Goal: Task Accomplishment & Management: Manage account settings

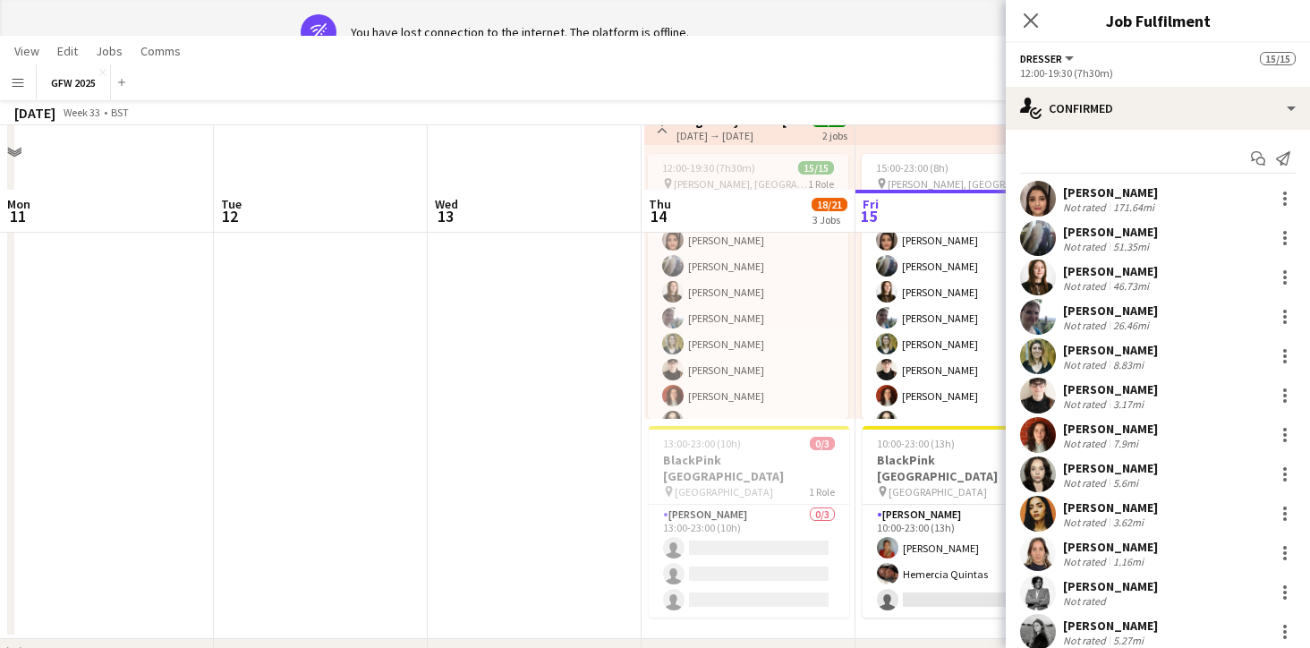
scroll to position [0, 598]
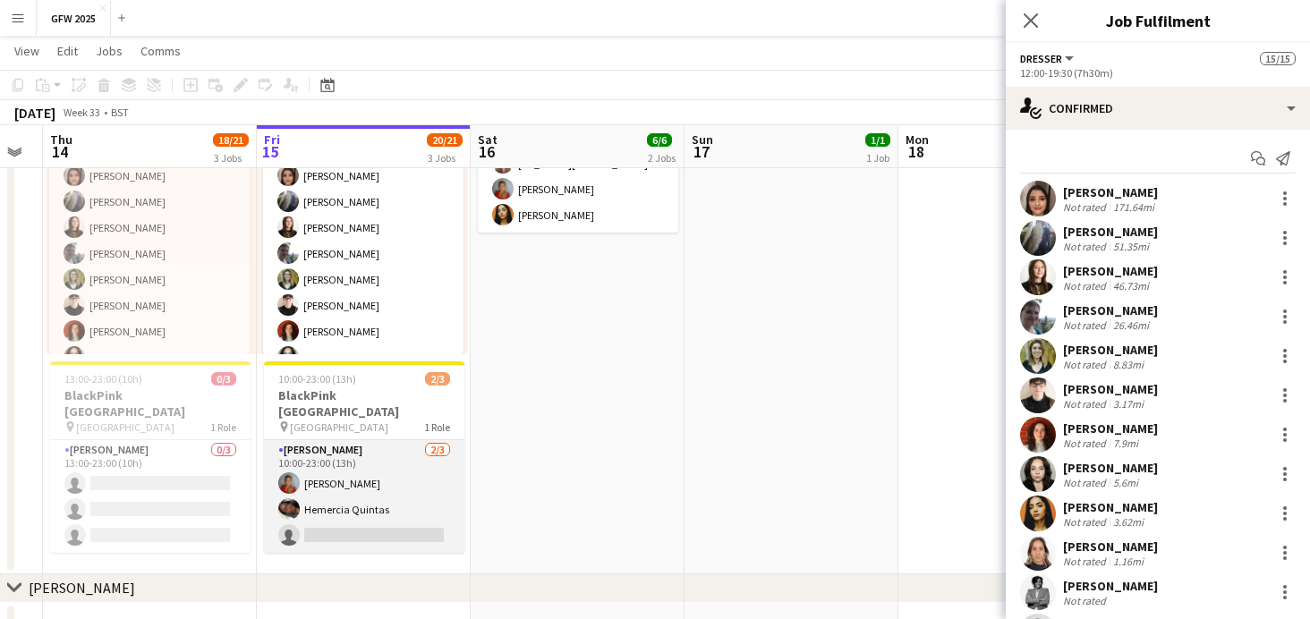
click at [389, 451] on app-card-role "[PERSON_NAME] [DATE] 10:00-23:00 (13h) [PERSON_NAME] [PERSON_NAME] single-neutr…" at bounding box center [364, 496] width 200 height 113
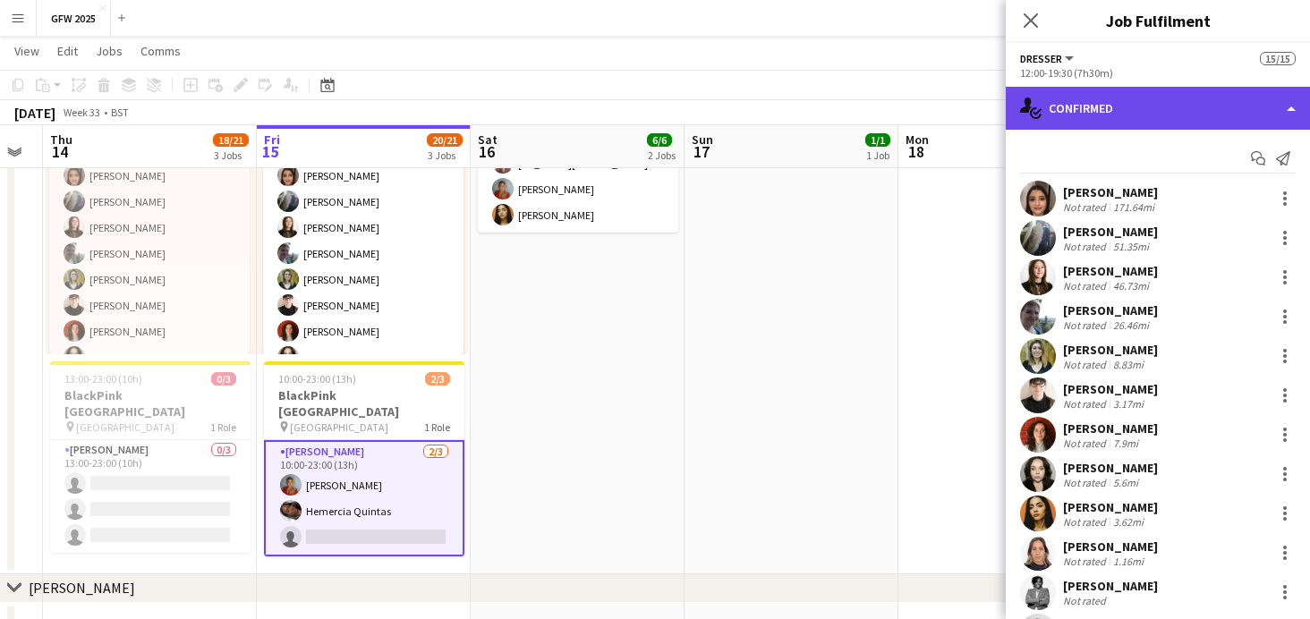
click at [1191, 113] on div "single-neutral-actions-check-2 Confirmed" at bounding box center [1157, 108] width 304 height 43
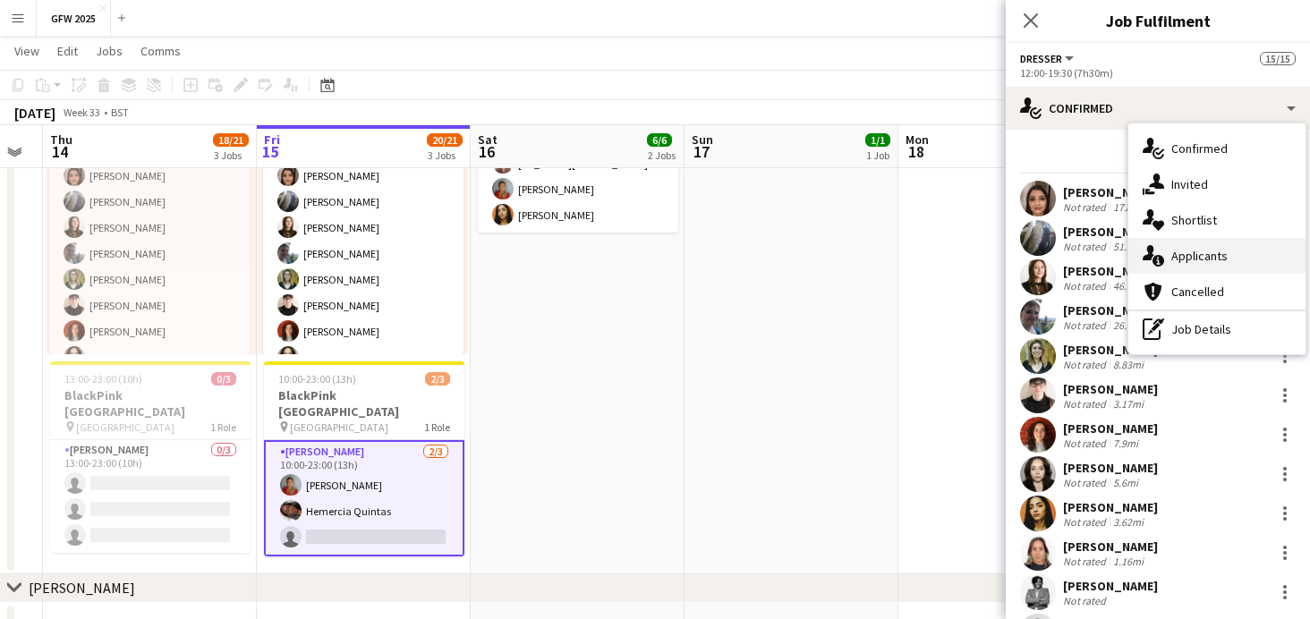
click at [1202, 248] on div "single-neutral-actions-information Applicants" at bounding box center [1216, 256] width 177 height 36
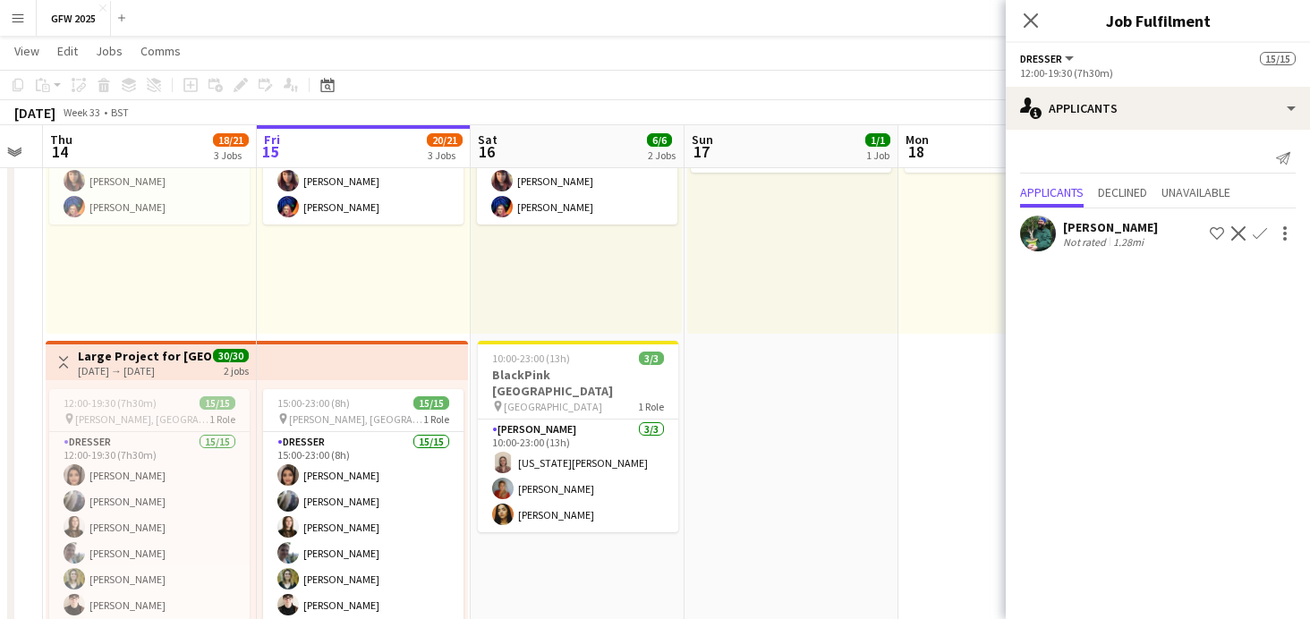
scroll to position [186, 0]
click at [21, 26] on button "Menu" at bounding box center [18, 18] width 36 height 36
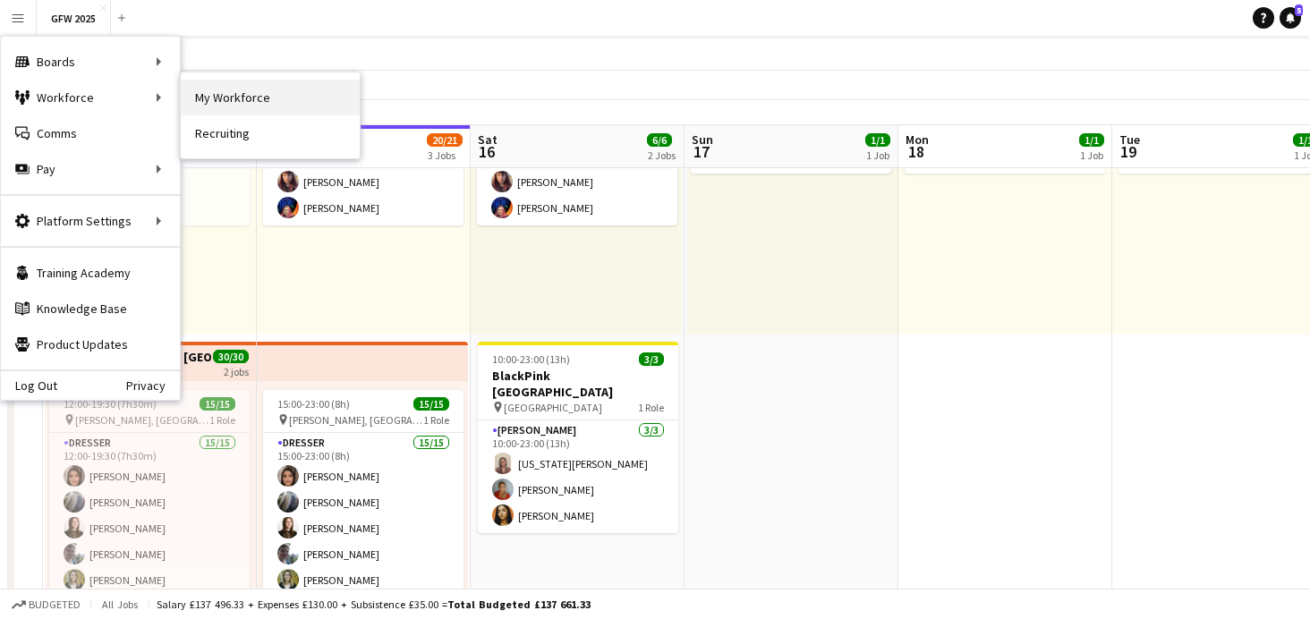
click at [252, 99] on link "My Workforce" at bounding box center [270, 98] width 179 height 36
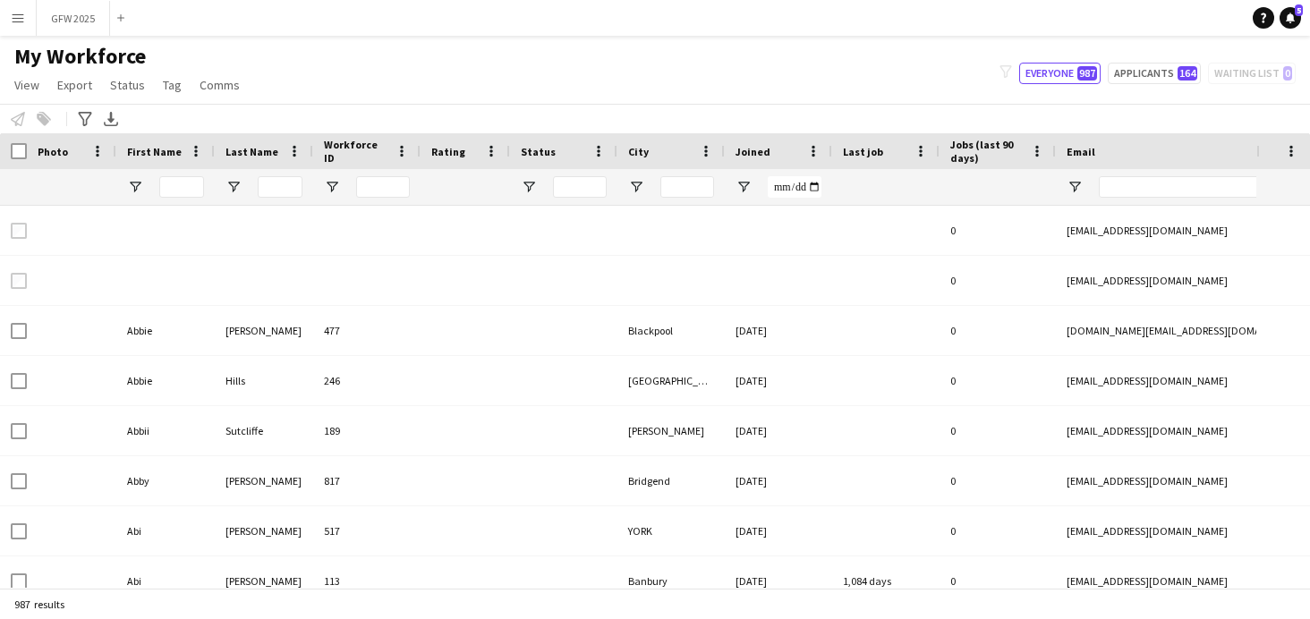
type input "**********"
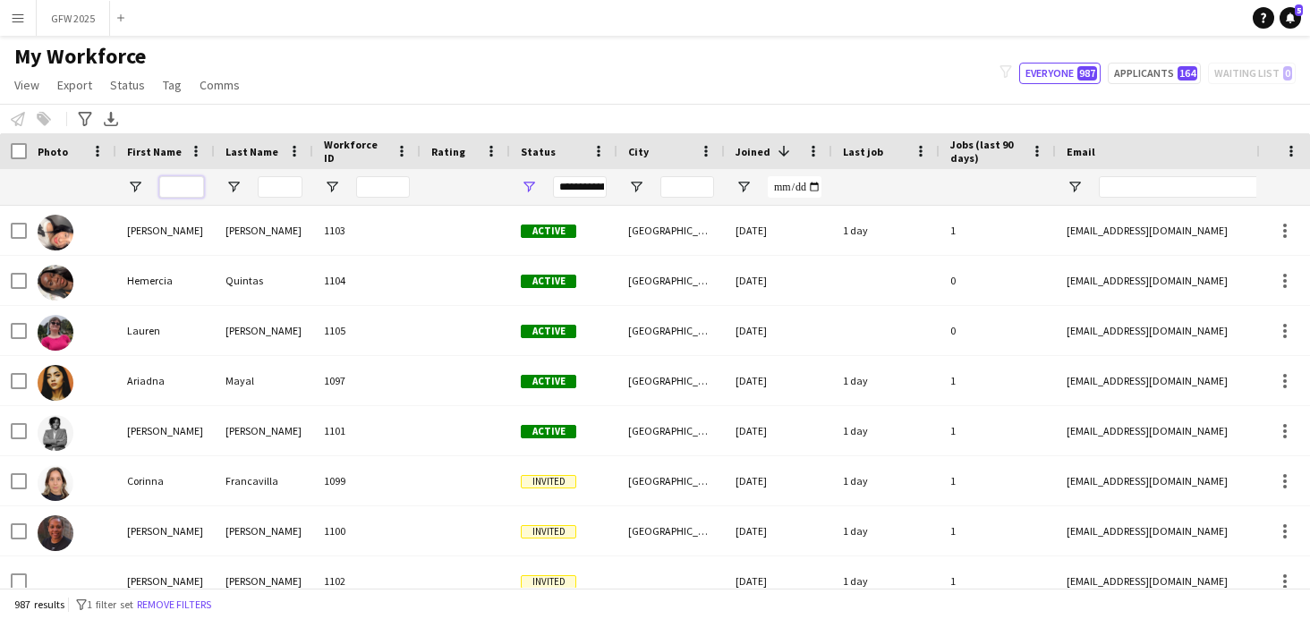
click at [189, 189] on input "First Name Filter Input" at bounding box center [181, 186] width 45 height 21
type input "******"
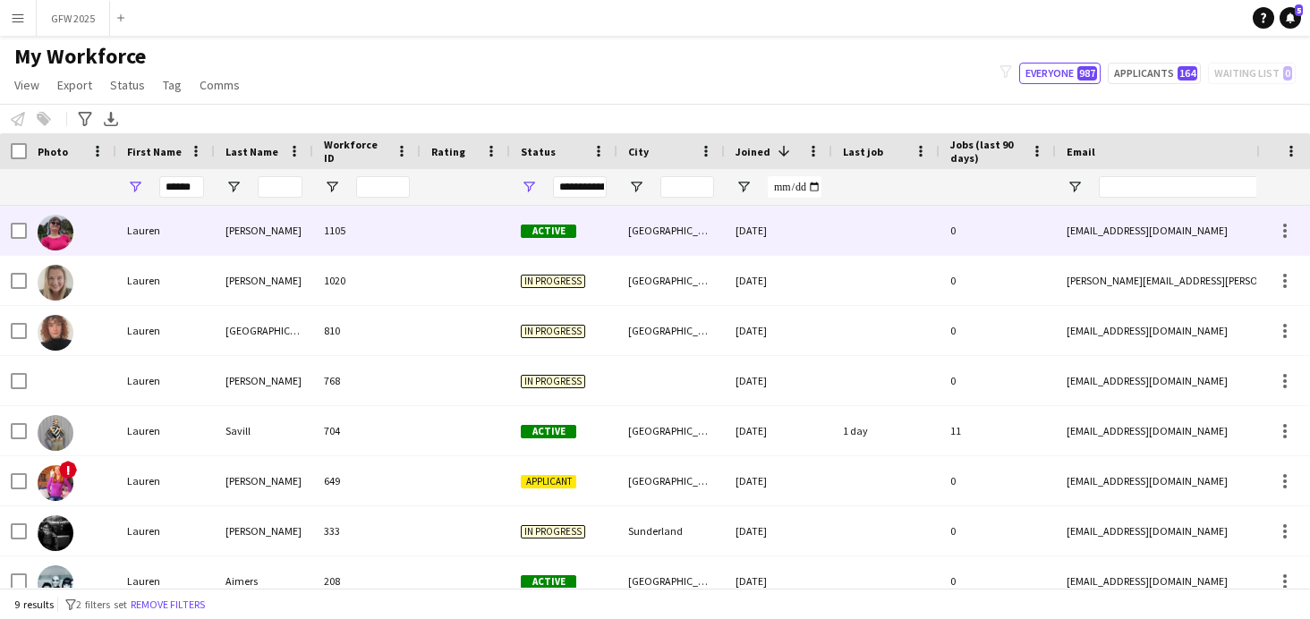
click at [414, 242] on div "1105" at bounding box center [366, 230] width 107 height 49
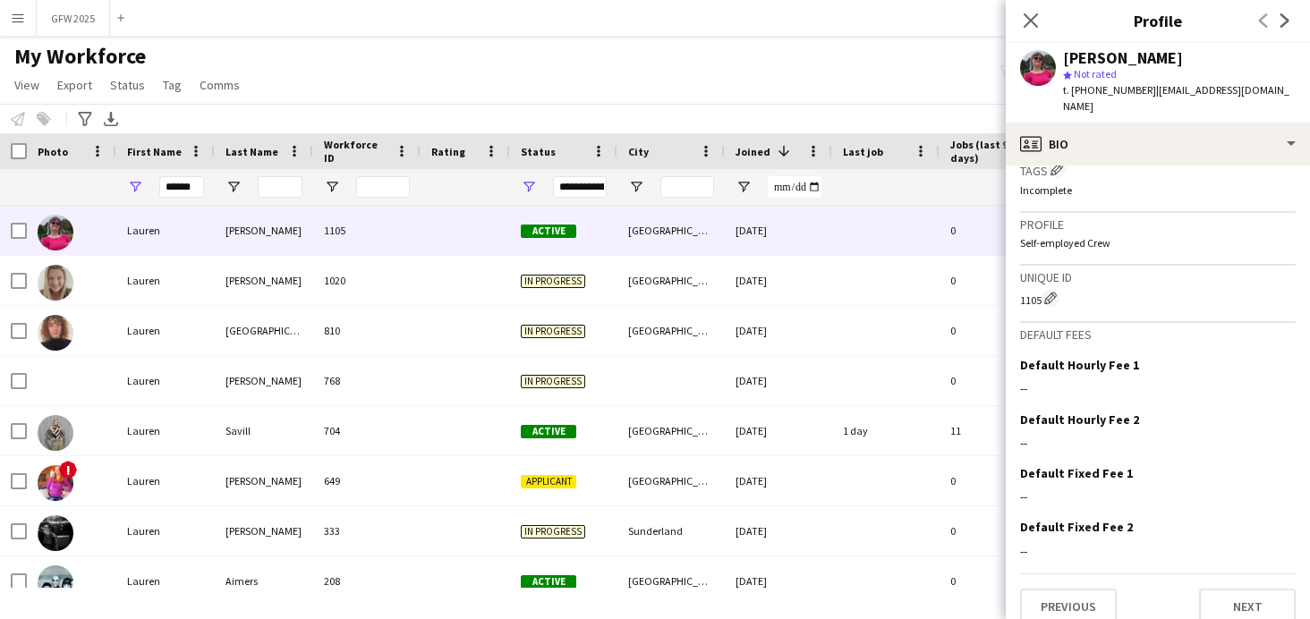
scroll to position [905, 0]
click at [1252, 590] on button "Next" at bounding box center [1247, 608] width 97 height 36
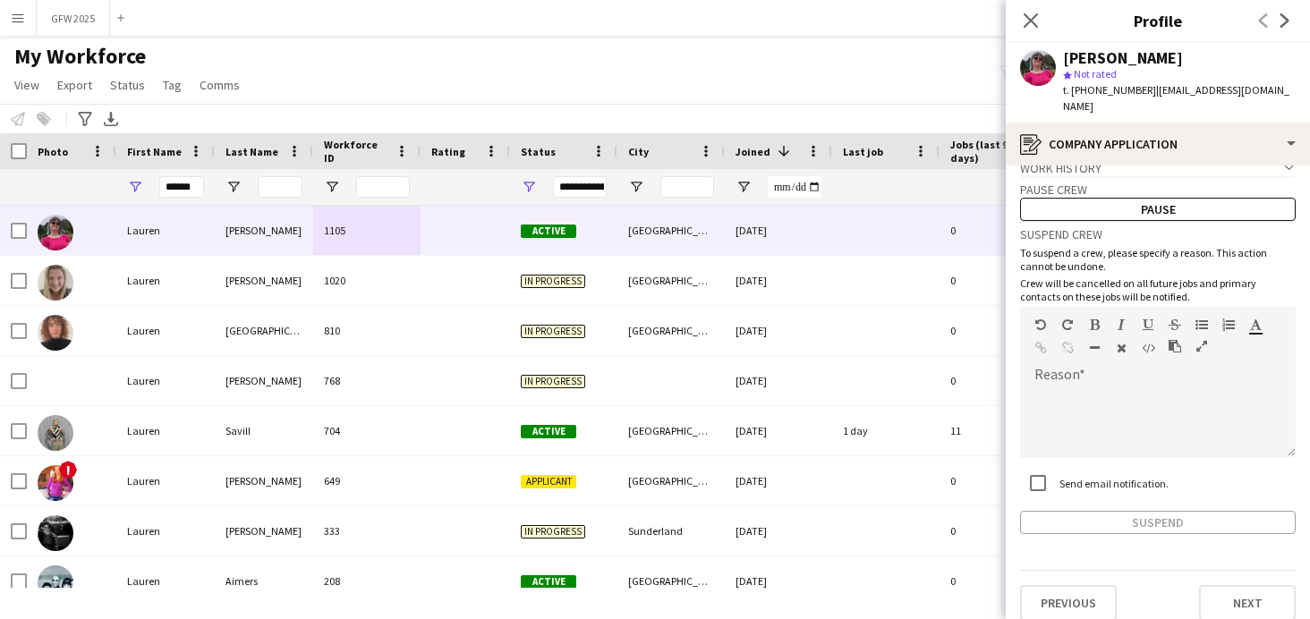
scroll to position [22, 0]
click at [1247, 587] on button "Next" at bounding box center [1247, 604] width 97 height 36
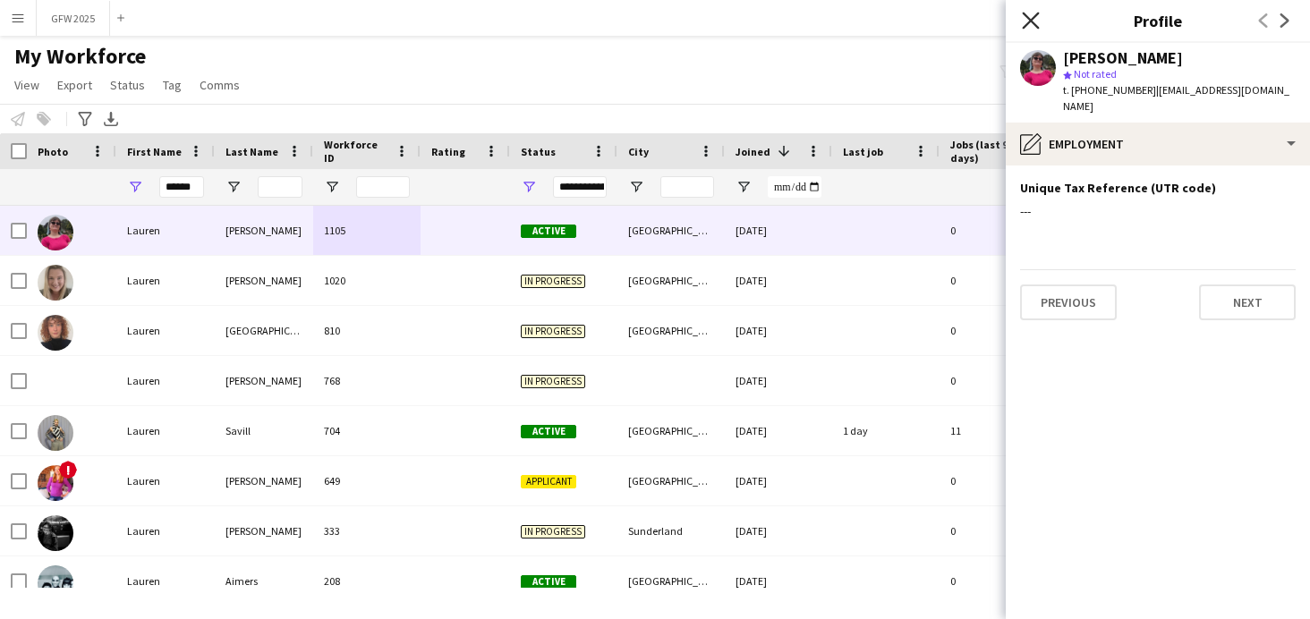
click at [1026, 19] on icon "Close pop-in" at bounding box center [1030, 20] width 17 height 17
